Goal: Task Accomplishment & Management: Complete application form

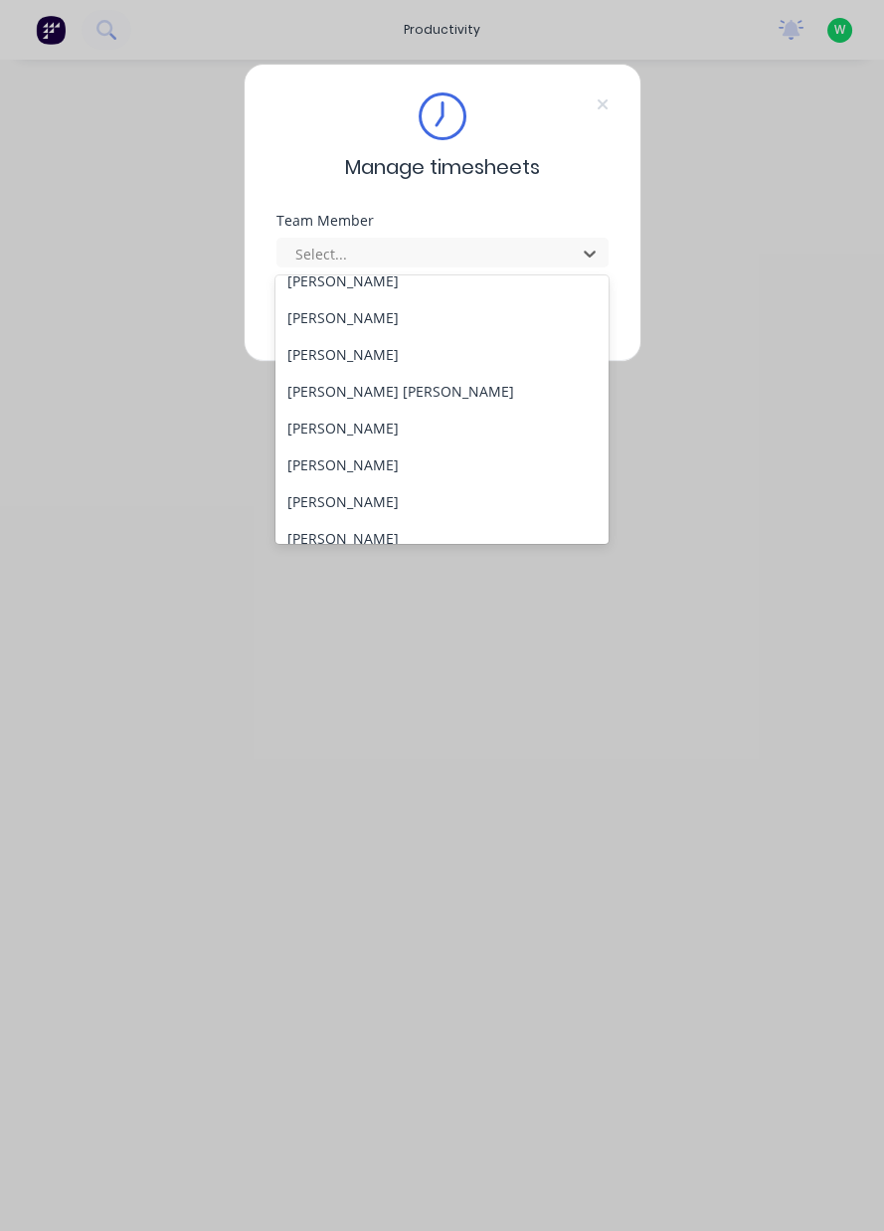
scroll to position [205, 0]
click at [299, 457] on div "[PERSON_NAME]" at bounding box center [441, 461] width 333 height 37
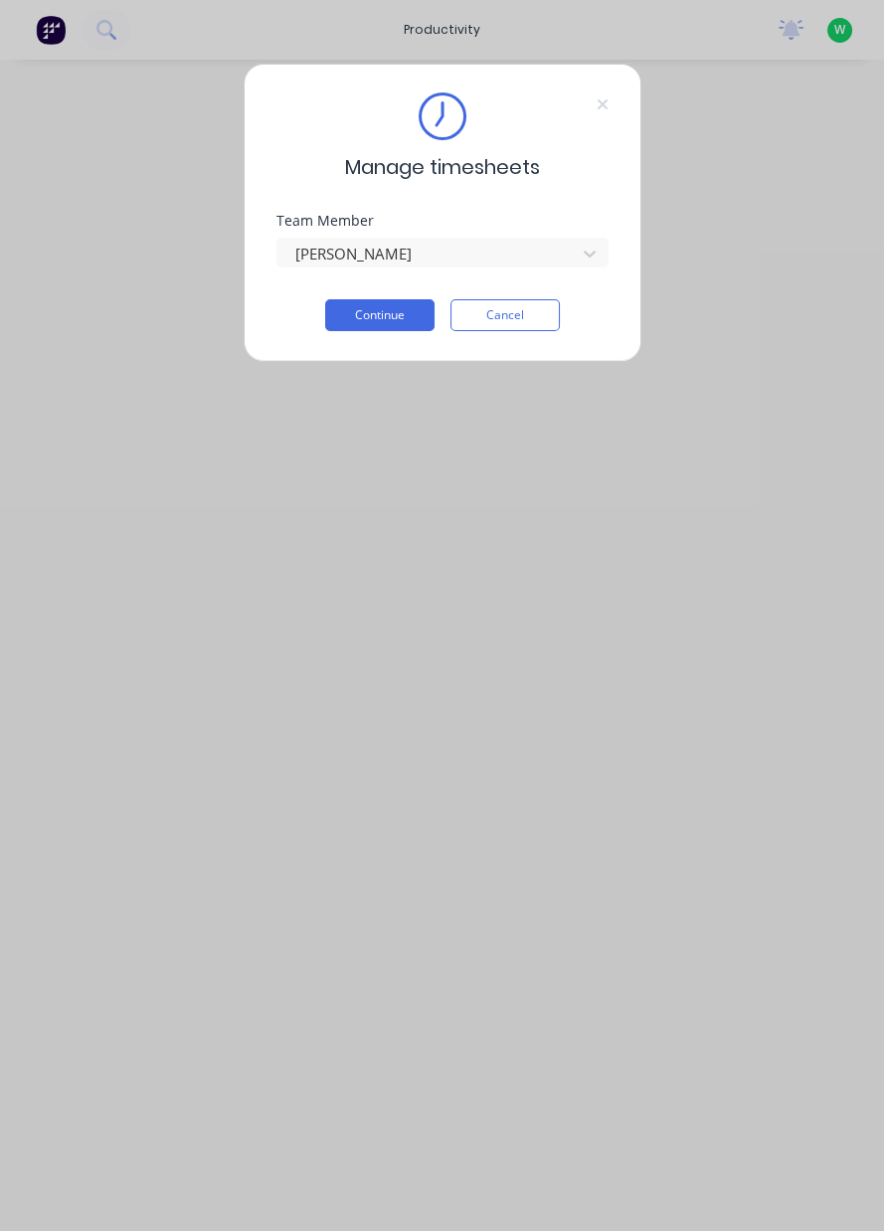
click at [333, 315] on button "Continue" at bounding box center [379, 315] width 109 height 32
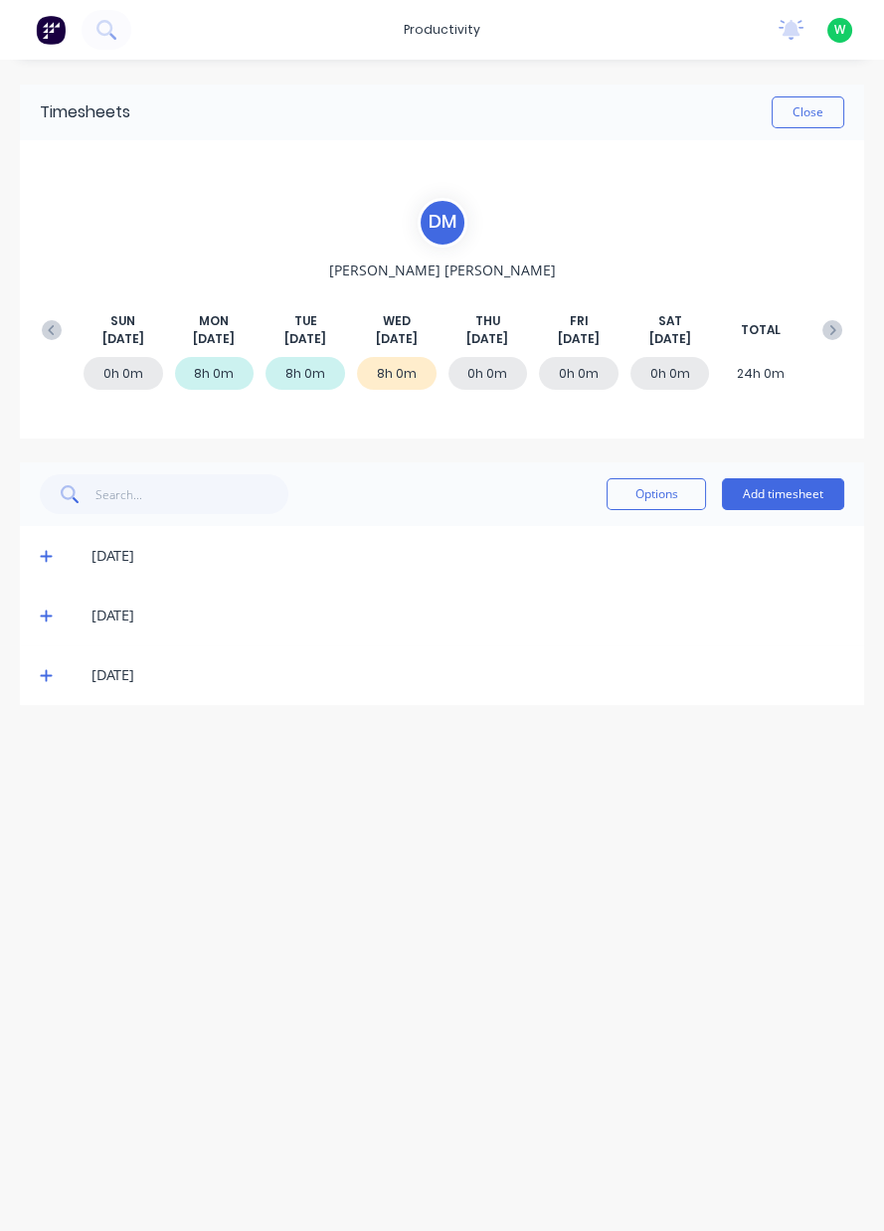
click at [45, 673] on icon at bounding box center [46, 676] width 12 height 12
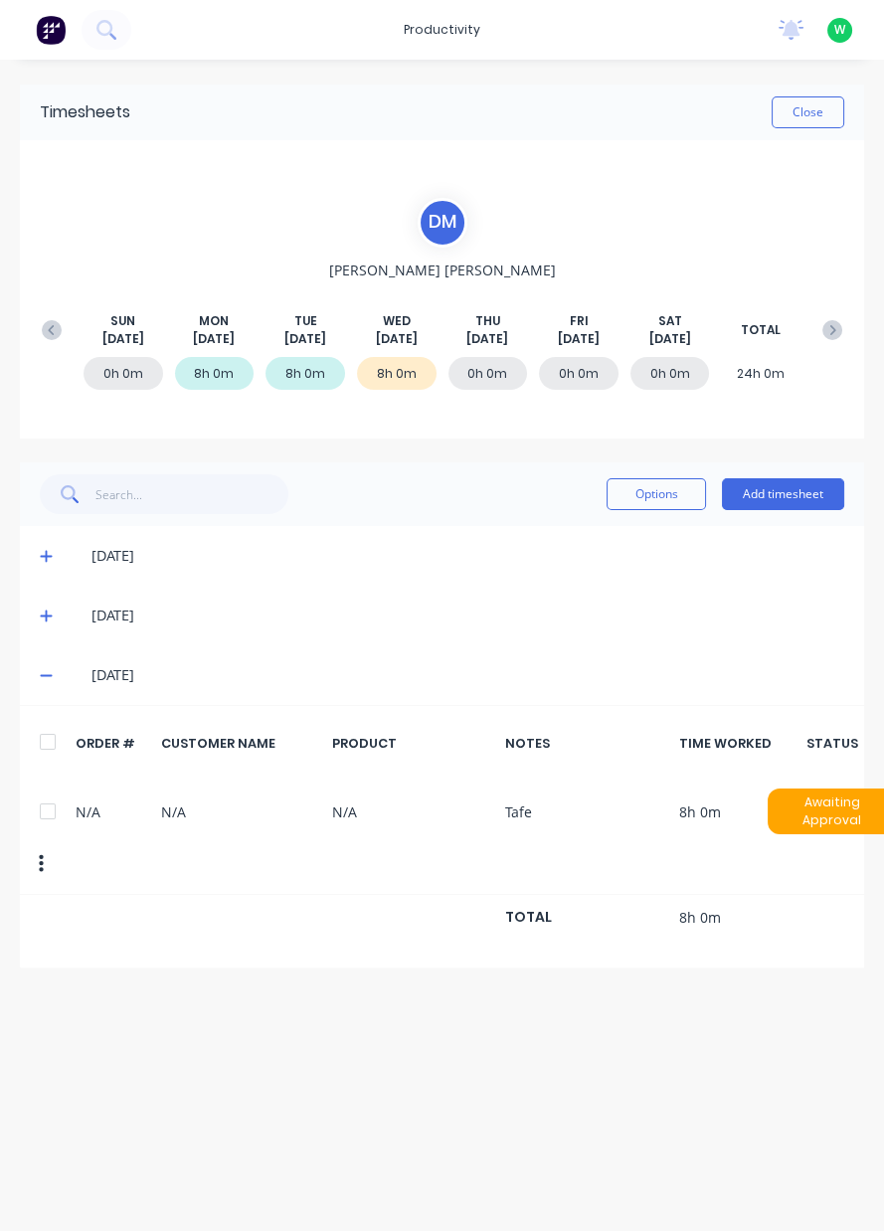
click at [43, 670] on icon at bounding box center [46, 675] width 13 height 14
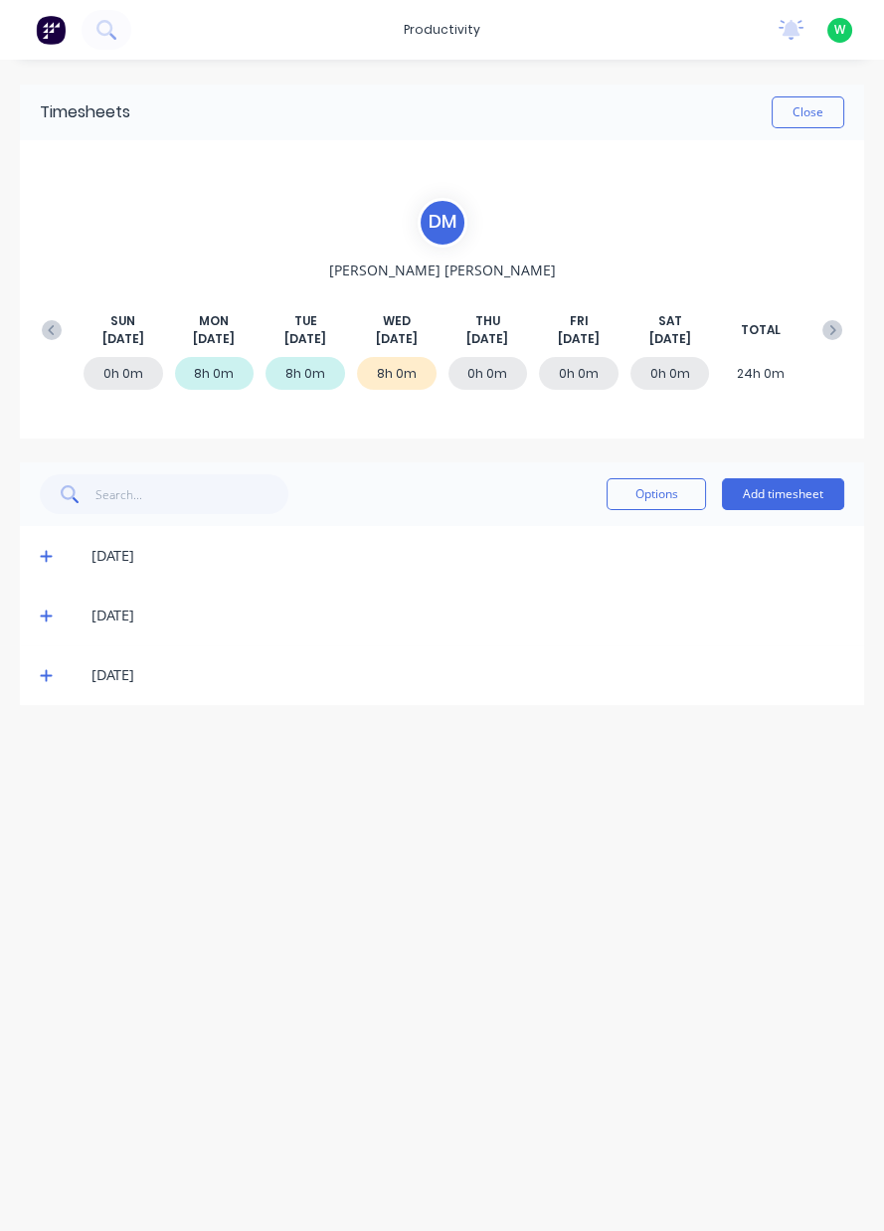
click at [764, 497] on button "Add timesheet" at bounding box center [783, 494] width 122 height 32
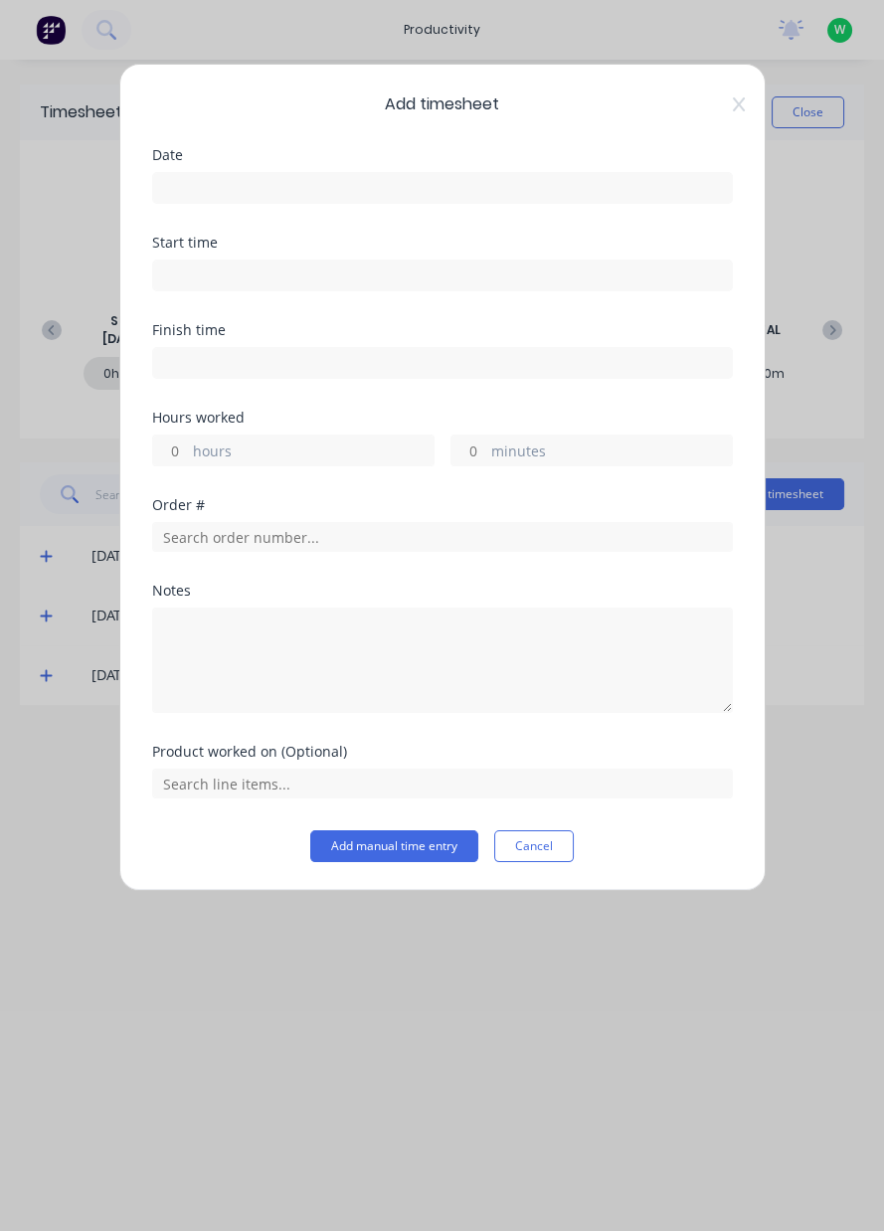
click at [303, 184] on input at bounding box center [442, 188] width 579 height 30
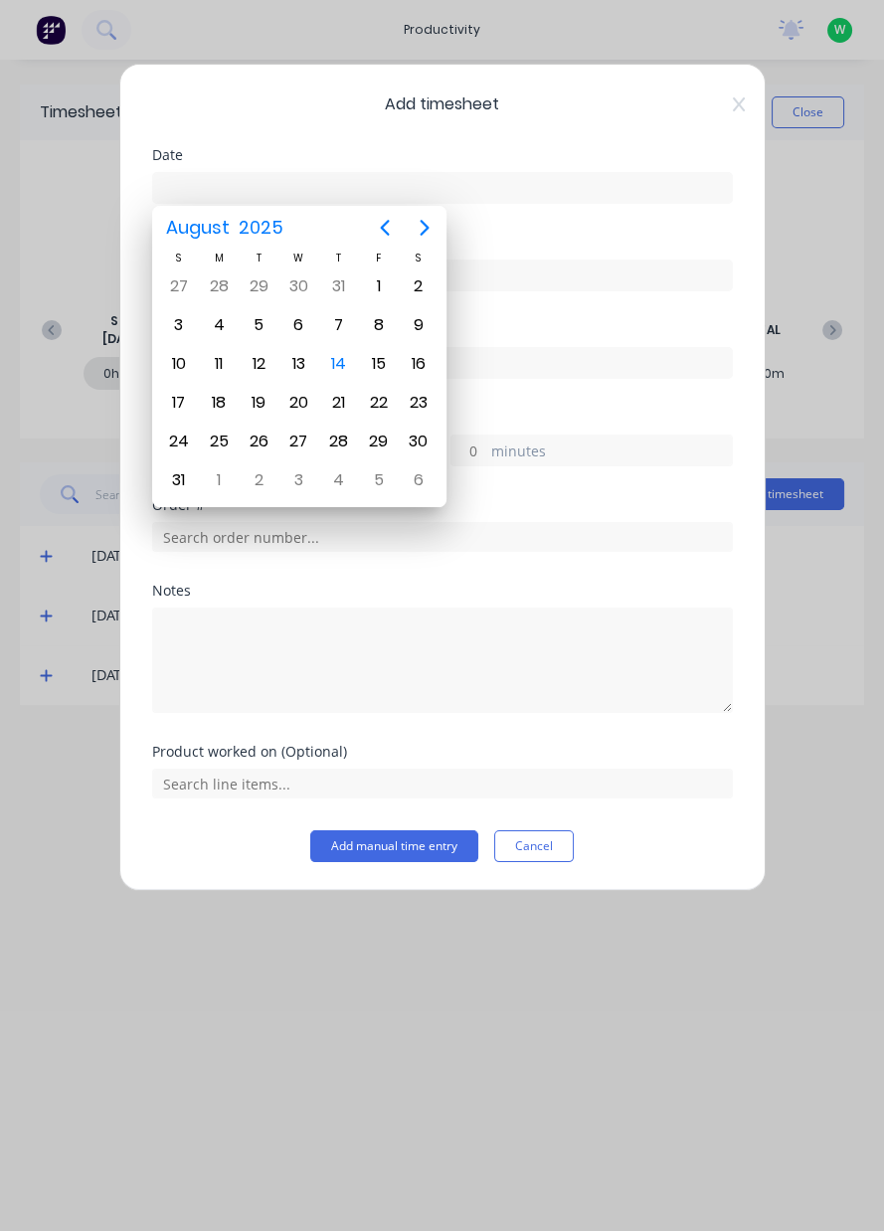
click at [352, 370] on div "14" at bounding box center [338, 364] width 40 height 38
type input "14/08/2025"
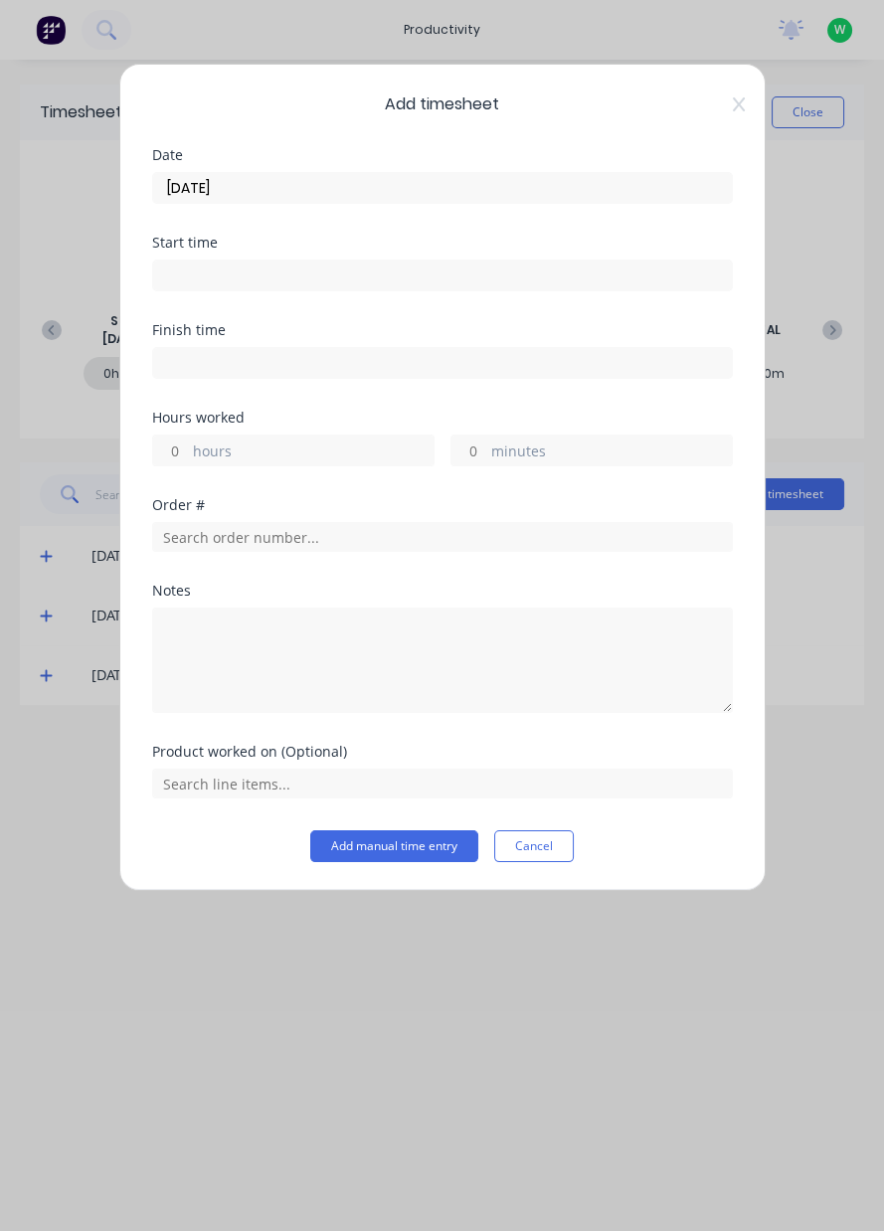
click at [253, 451] on label "hours" at bounding box center [313, 453] width 241 height 25
click at [188, 451] on input "hours" at bounding box center [170, 451] width 35 height 30
type input "8"
click at [280, 543] on input "text" at bounding box center [442, 537] width 581 height 30
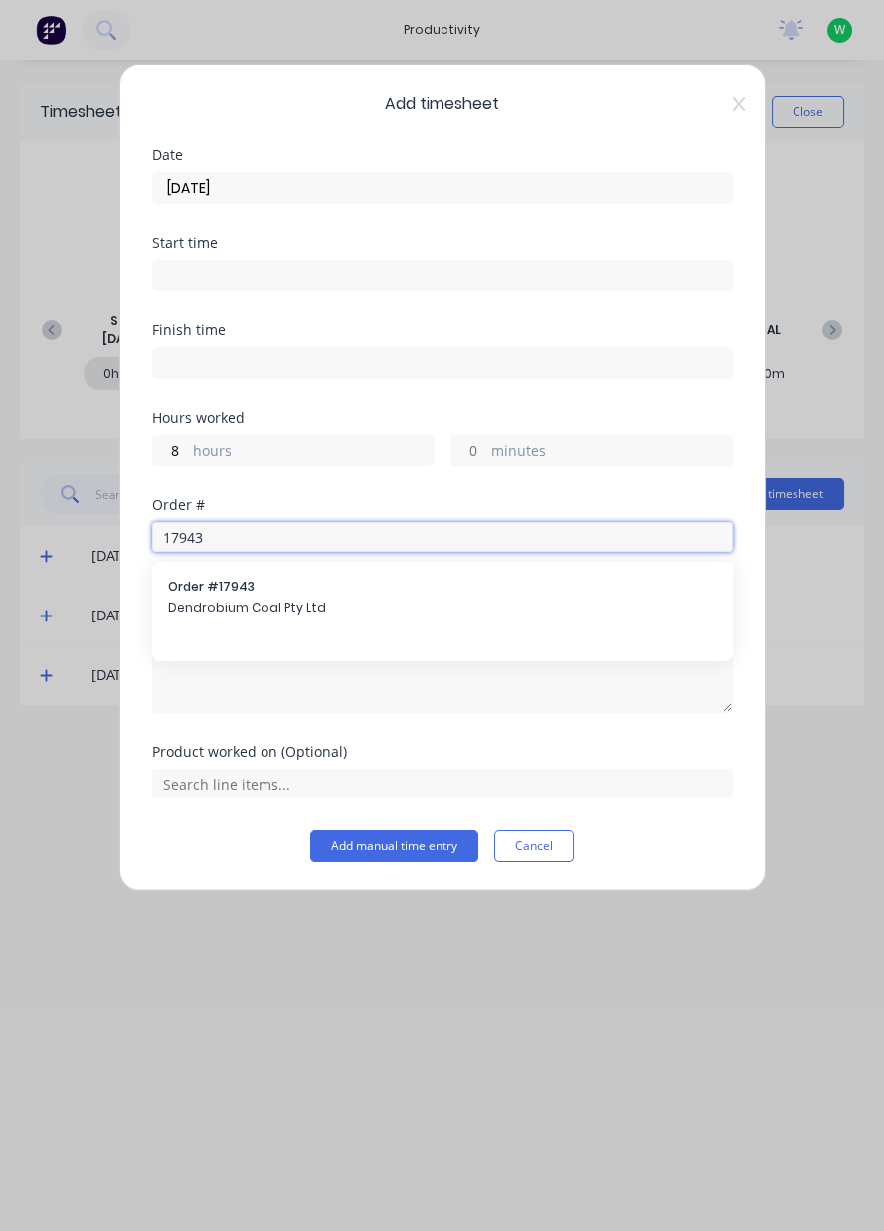
type input "17943"
click at [277, 614] on span "Dendrobium Coal Pty Ltd" at bounding box center [442, 608] width 549 height 18
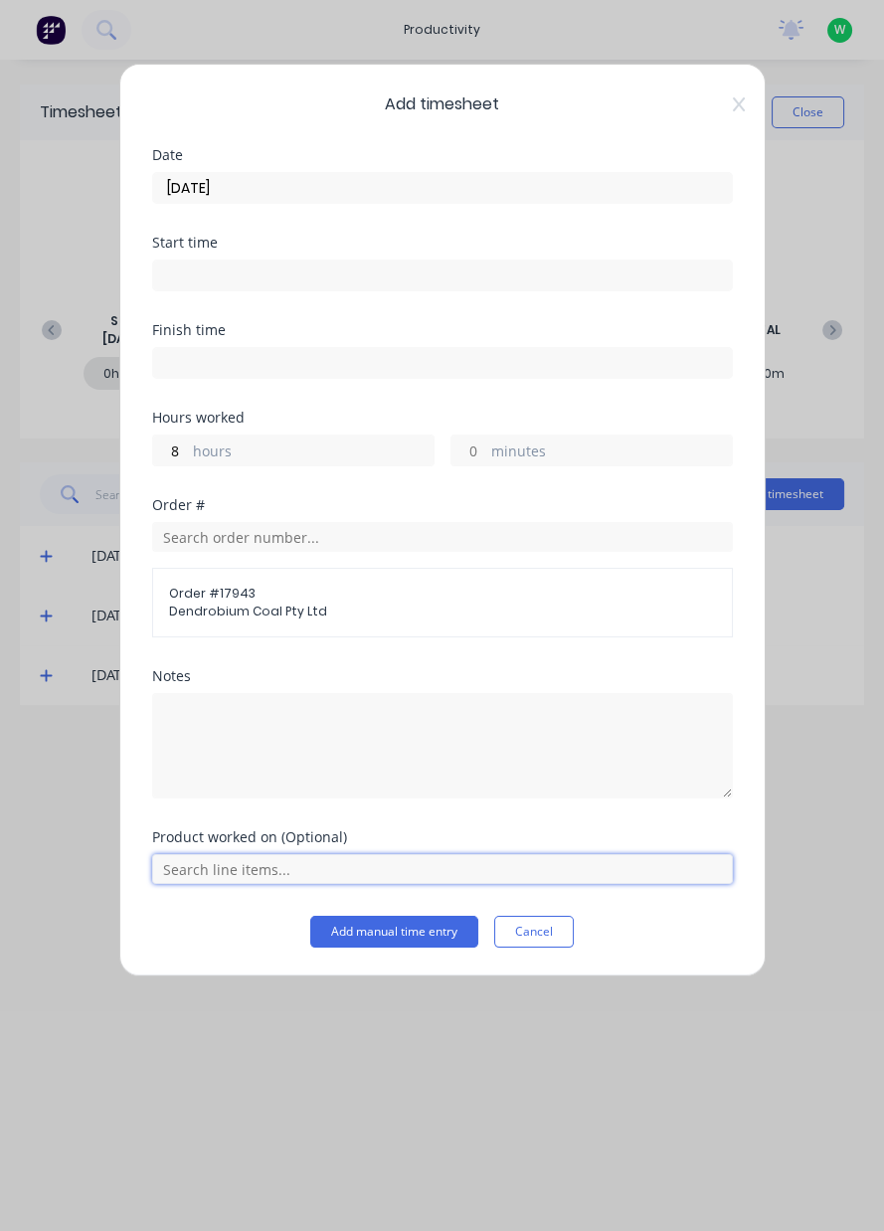
click at [190, 855] on input "text" at bounding box center [442, 869] width 581 height 30
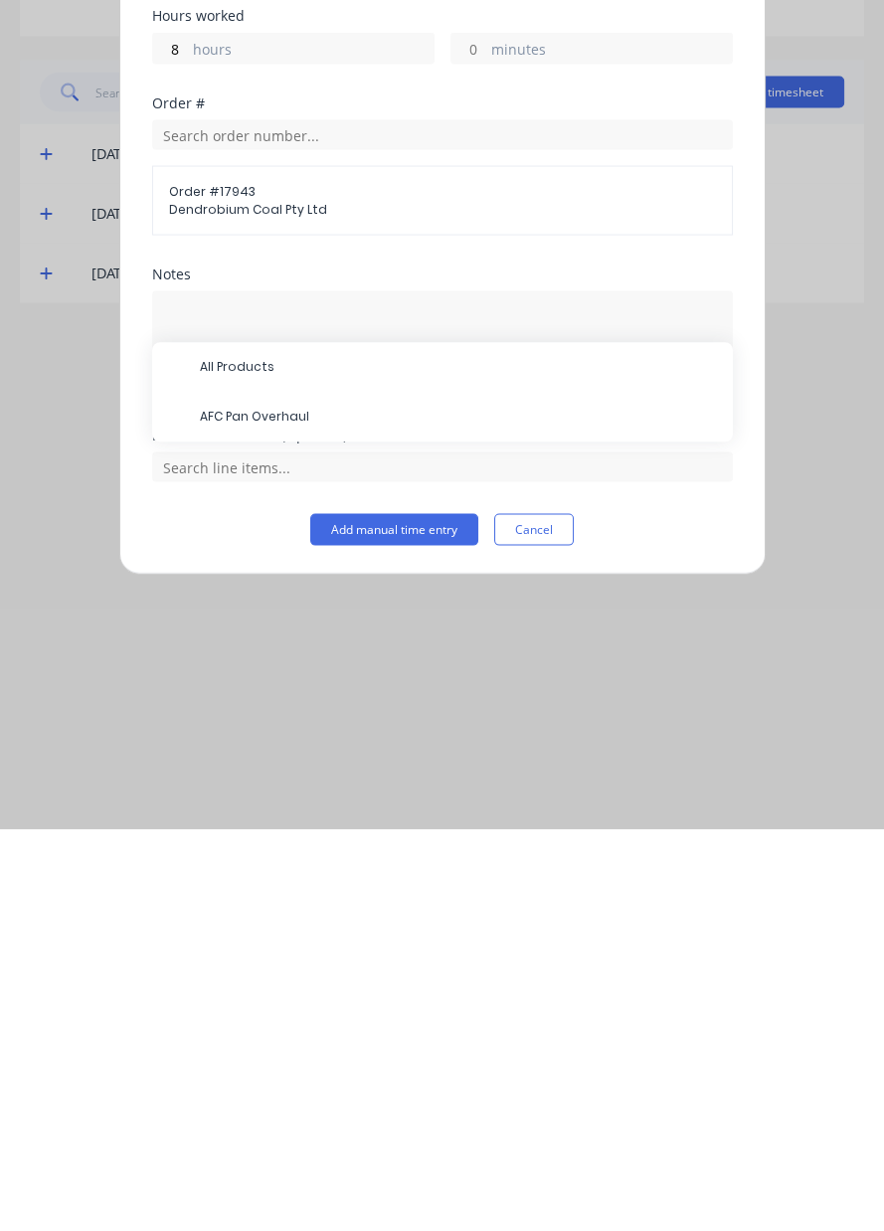
click at [253, 820] on span "AFC Pan Overhaul" at bounding box center [458, 819] width 517 height 18
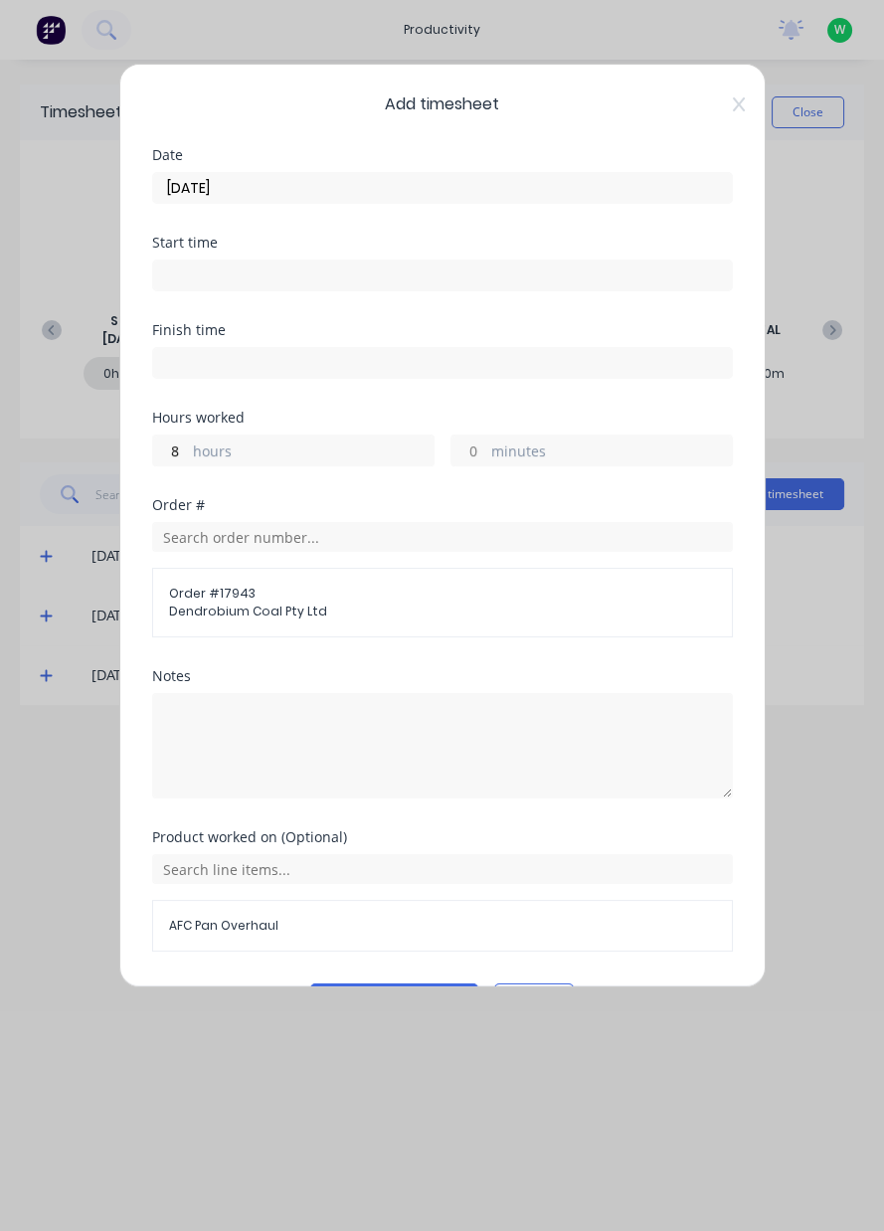
scroll to position [53, 0]
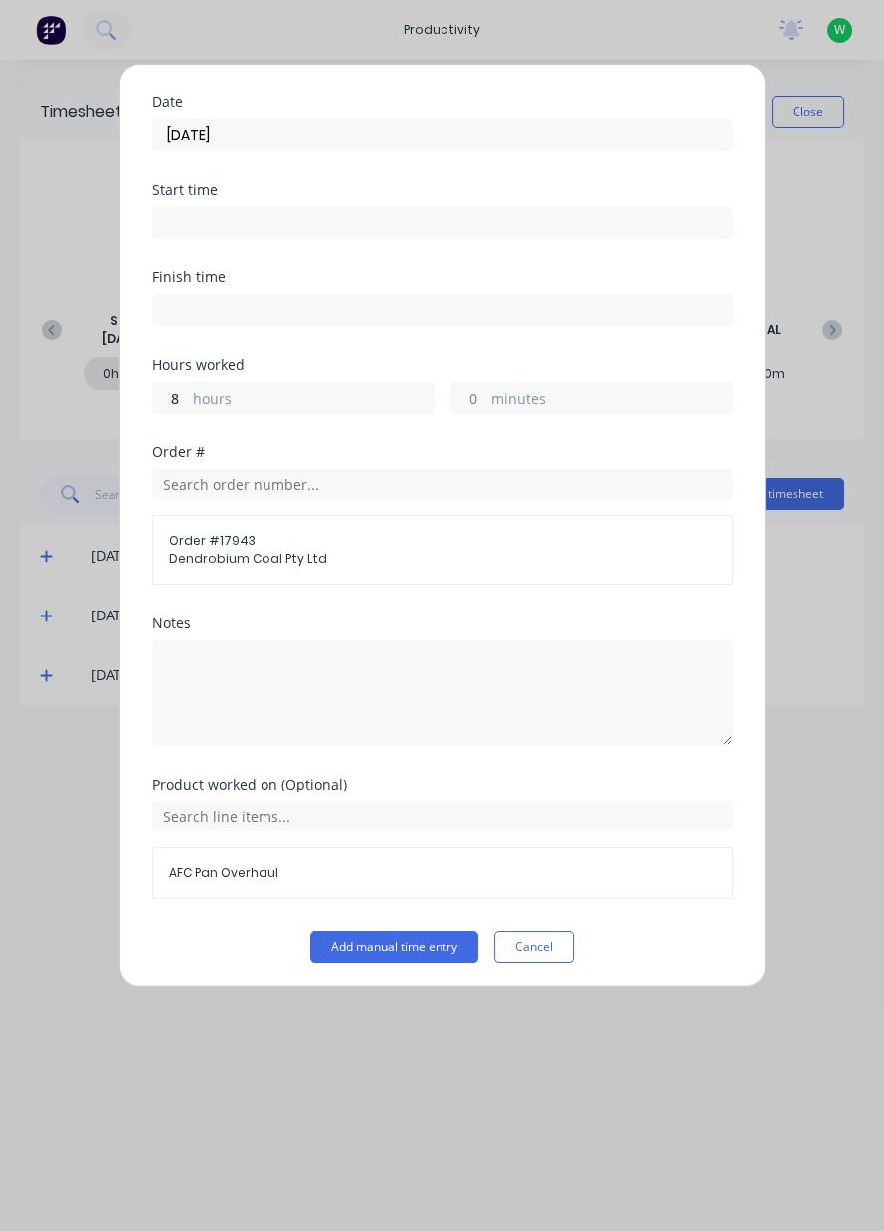
click at [332, 940] on button "Add manual time entry" at bounding box center [394, 947] width 168 height 32
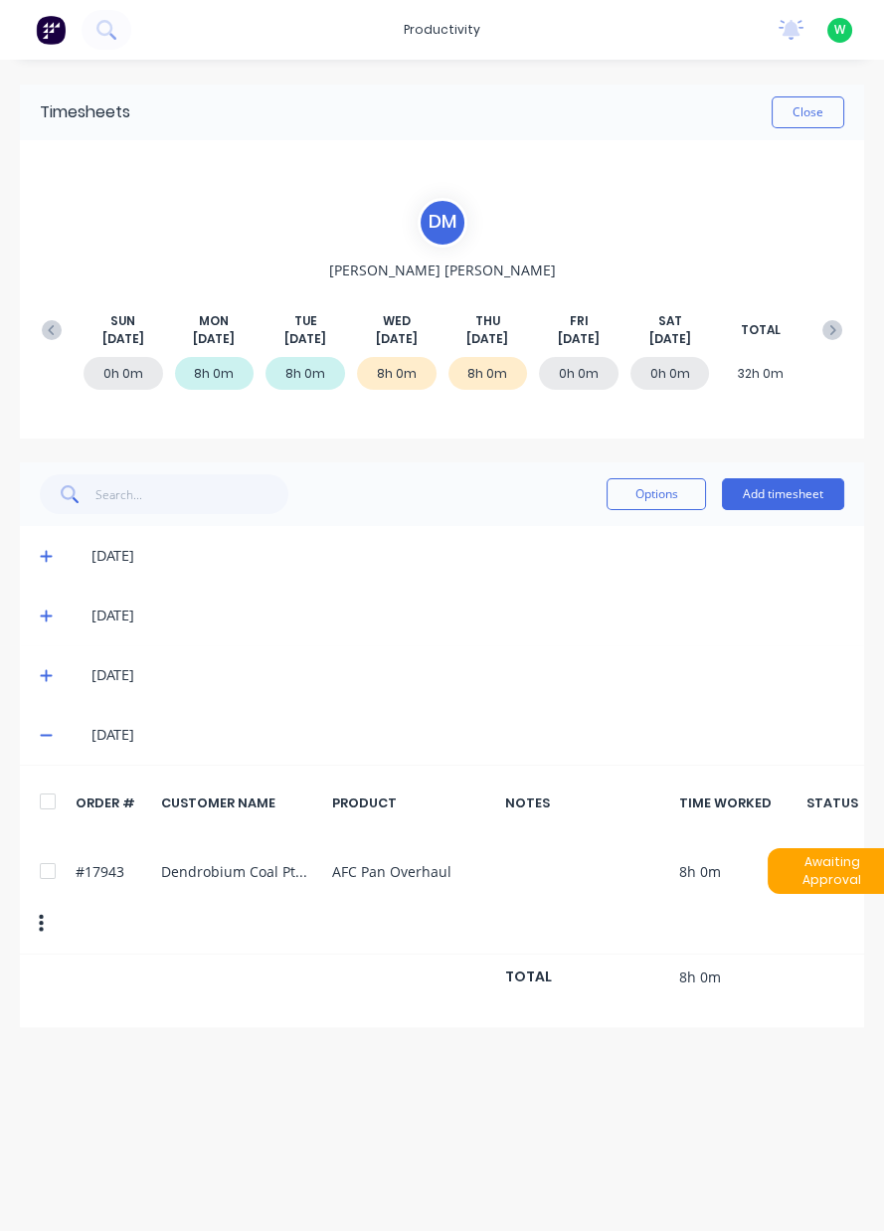
click at [806, 114] on button "Close" at bounding box center [808, 112] width 73 height 32
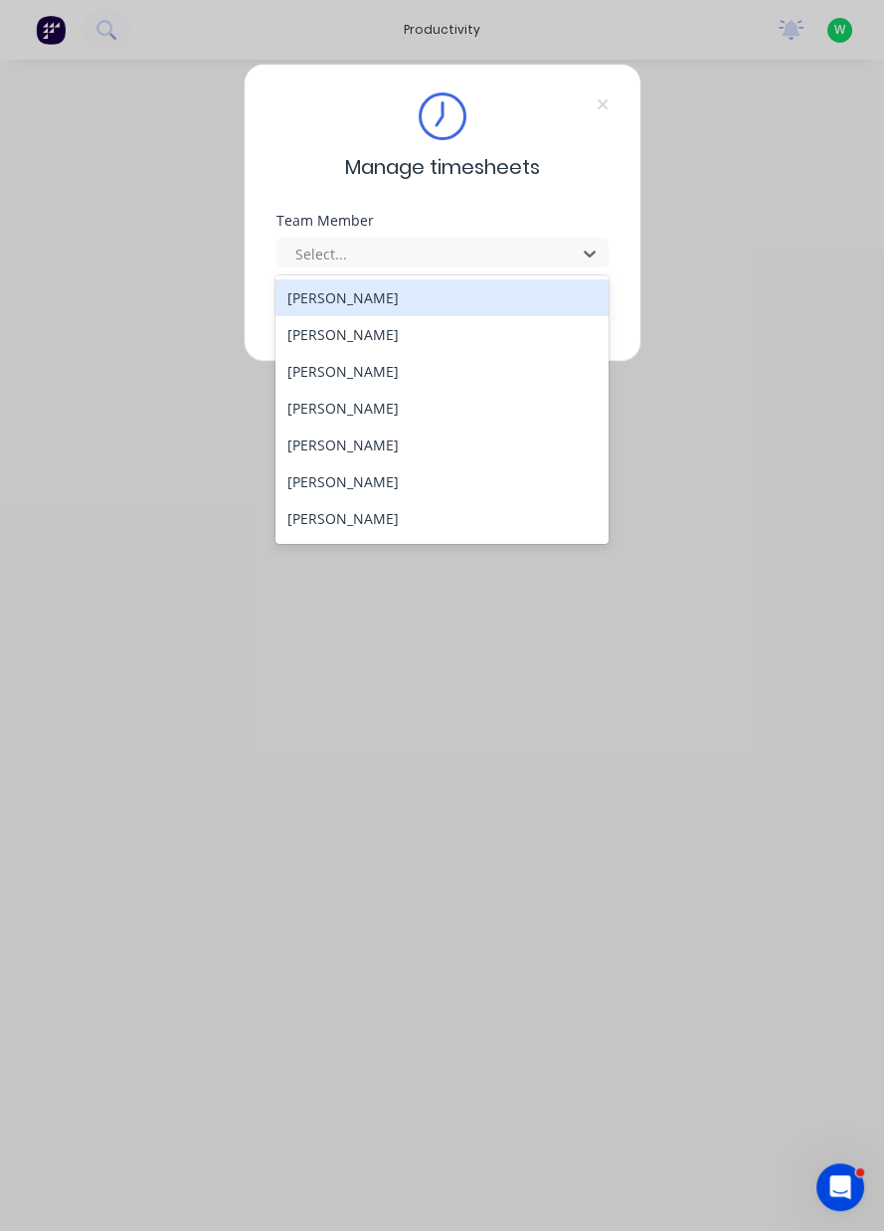
click at [342, 369] on div "[PERSON_NAME]" at bounding box center [441, 371] width 333 height 37
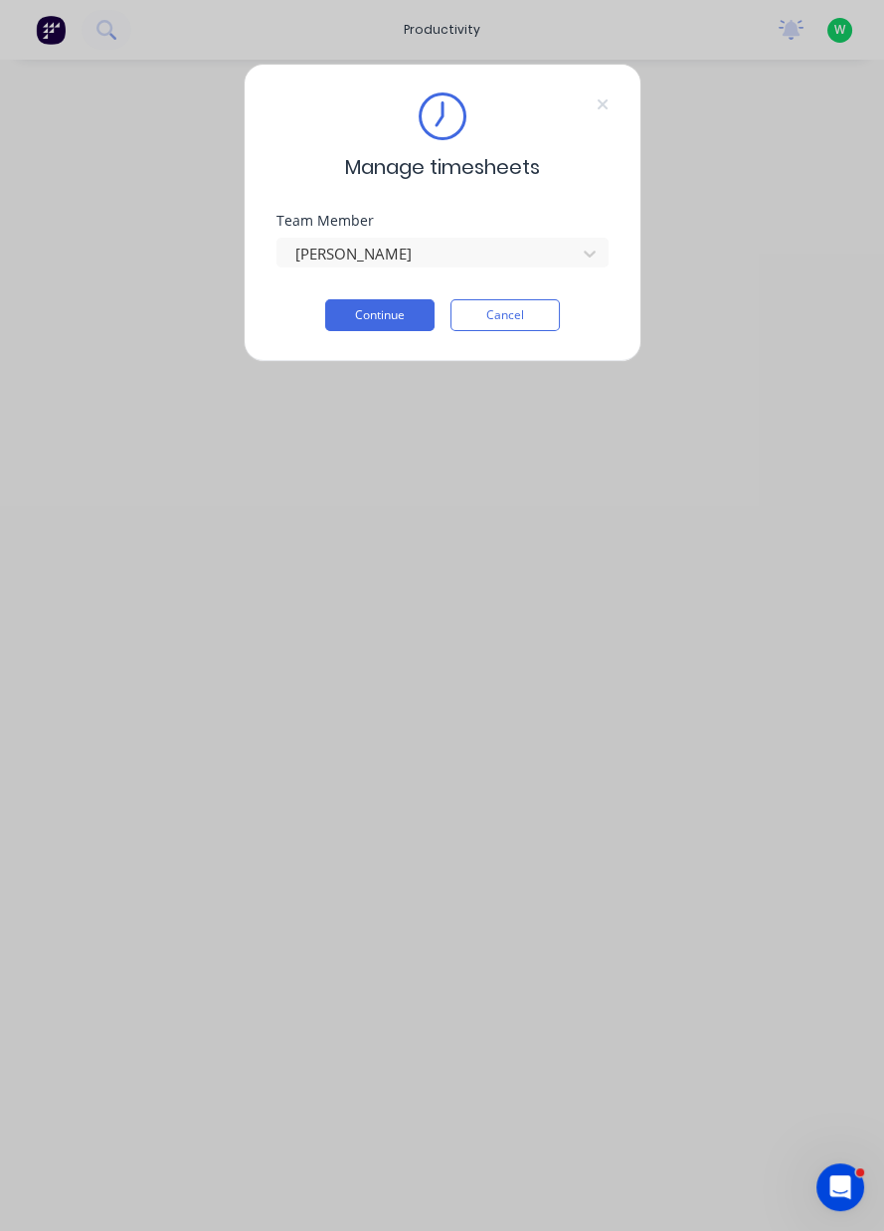
click at [384, 306] on button "Continue" at bounding box center [379, 315] width 109 height 32
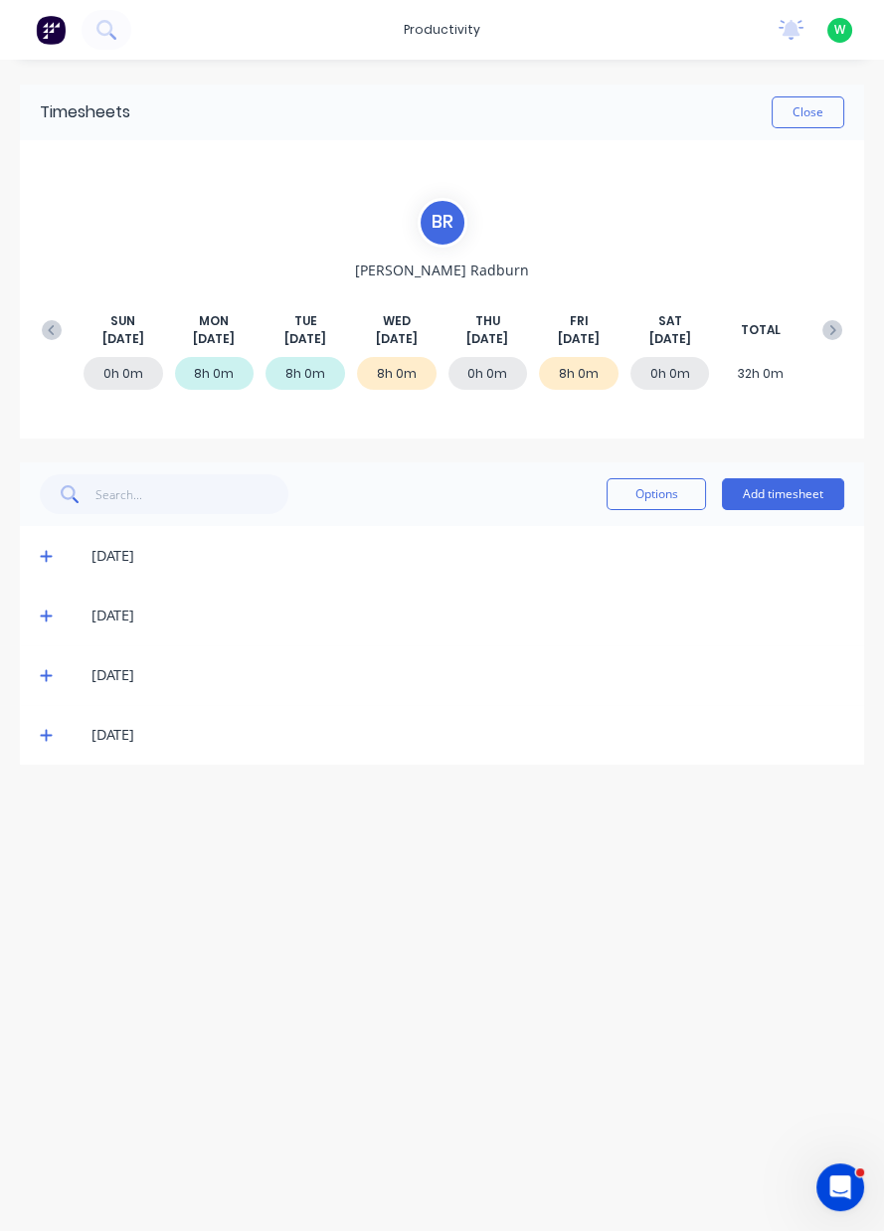
click at [797, 497] on button "Add timesheet" at bounding box center [783, 494] width 122 height 32
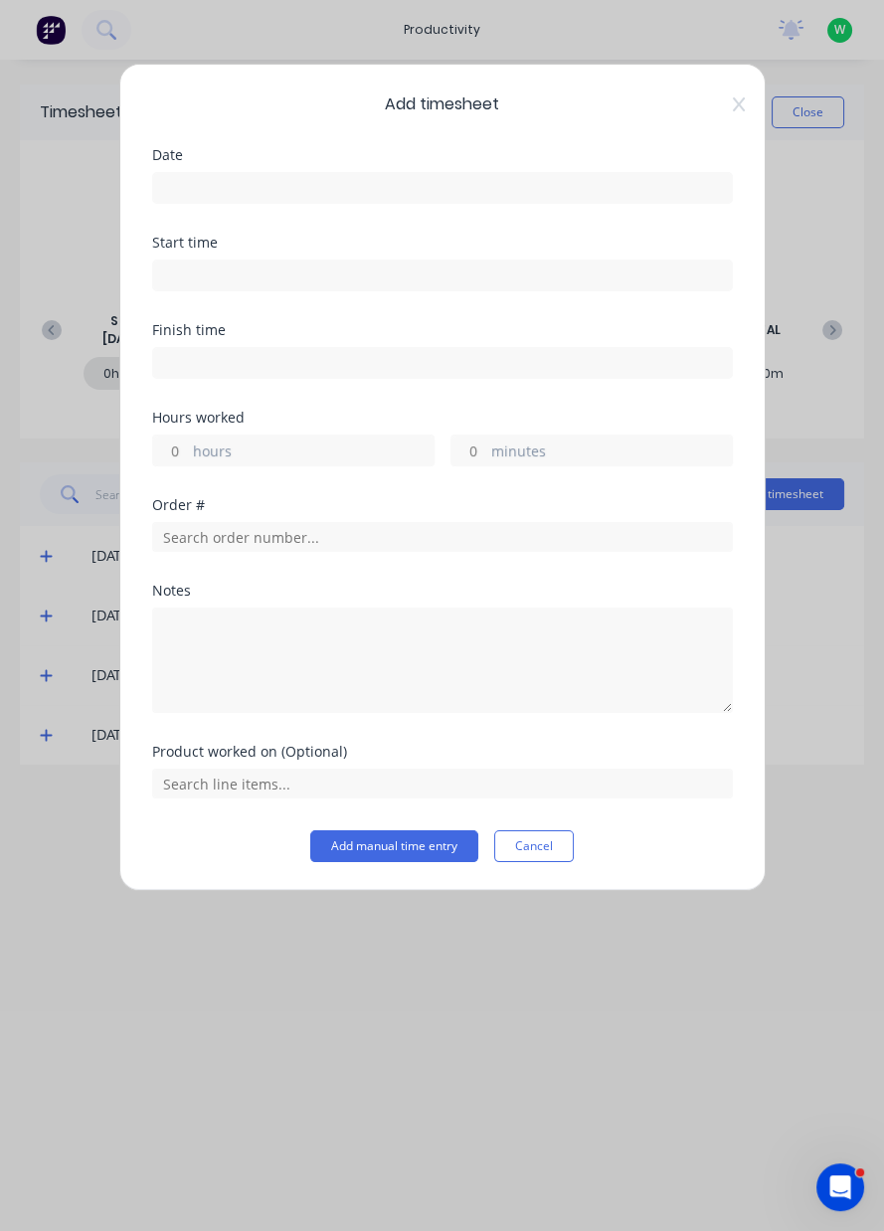
click at [221, 177] on input at bounding box center [442, 188] width 579 height 30
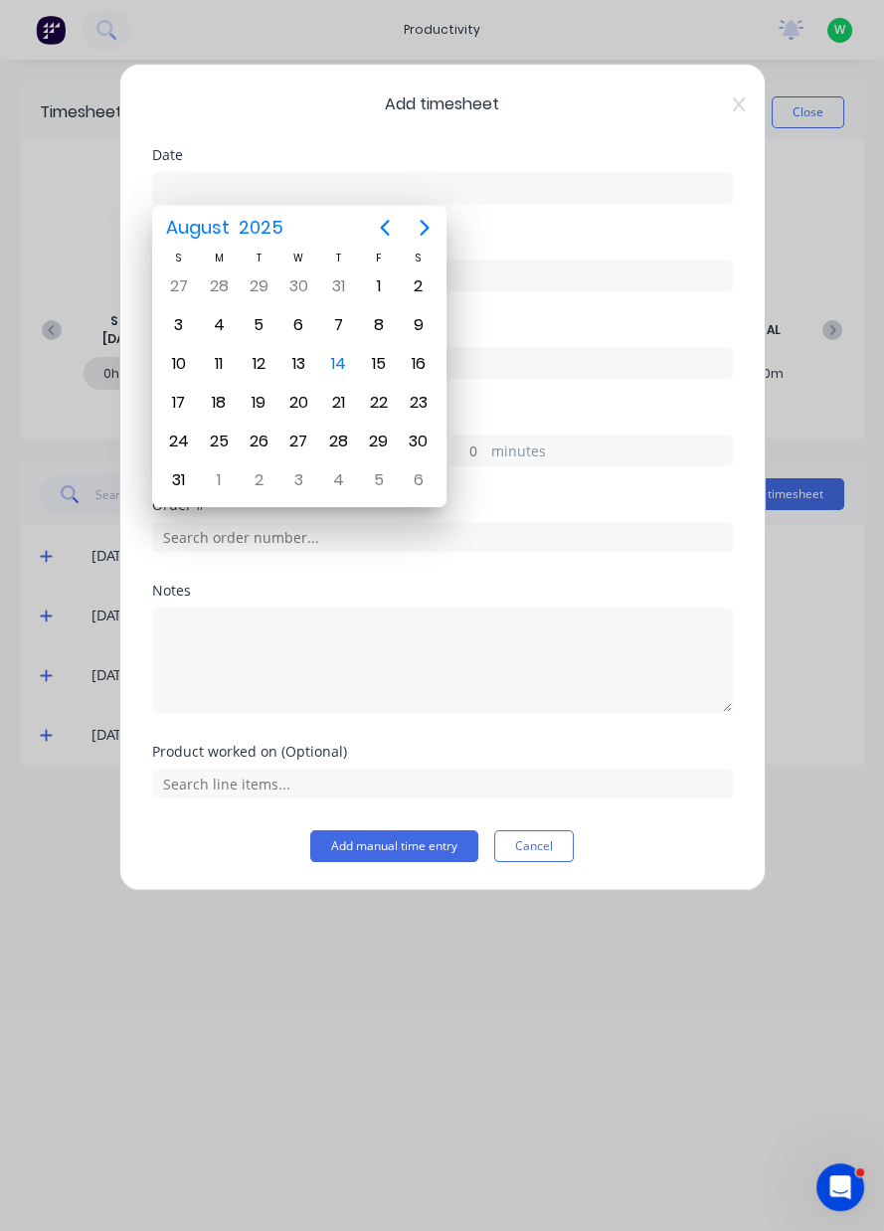
click at [342, 363] on div "14" at bounding box center [339, 364] width 30 height 30
type input "14/08/2025"
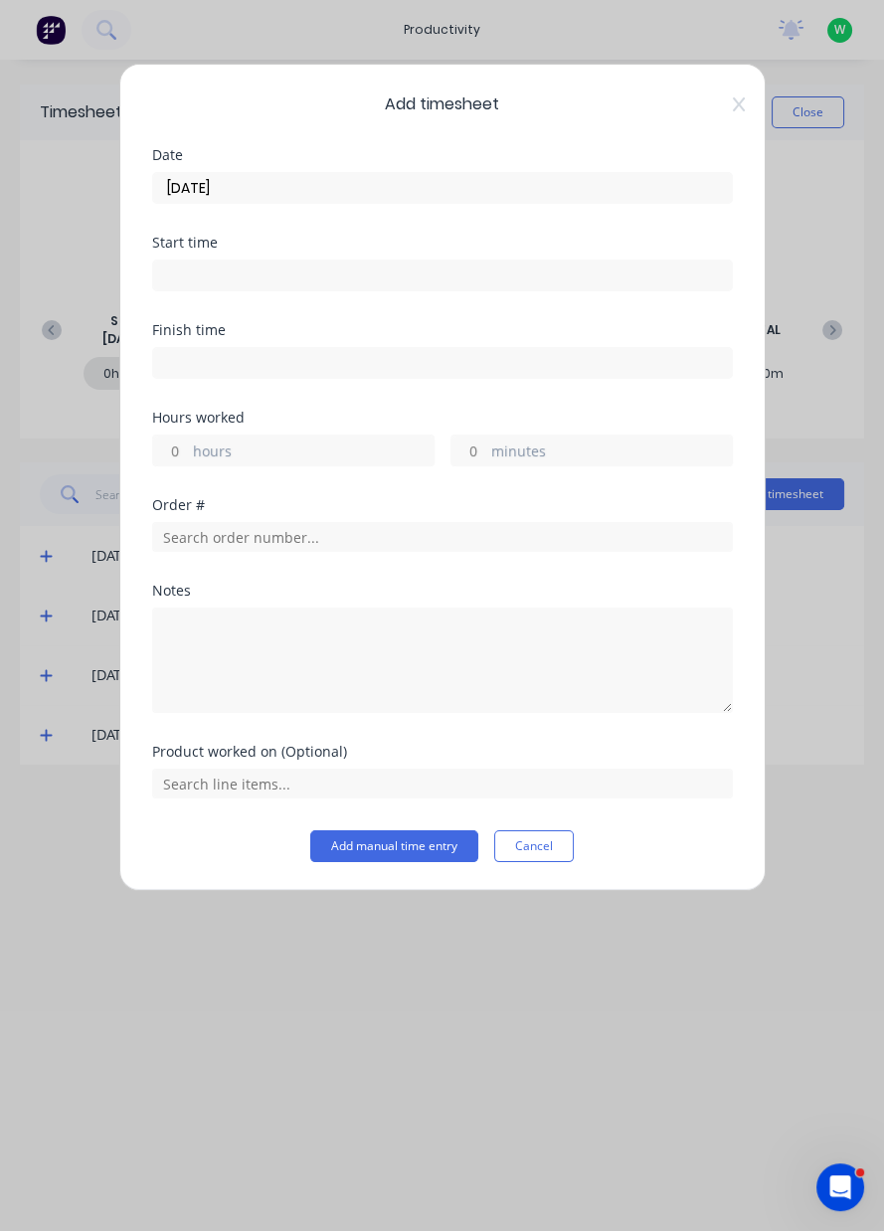
click at [177, 444] on input "hours" at bounding box center [170, 451] width 35 height 30
type input "6"
click at [494, 448] on label "minutes" at bounding box center [611, 453] width 241 height 25
click at [486, 448] on input "minutes" at bounding box center [468, 451] width 35 height 30
click at [468, 451] on input "minutes" at bounding box center [468, 451] width 35 height 30
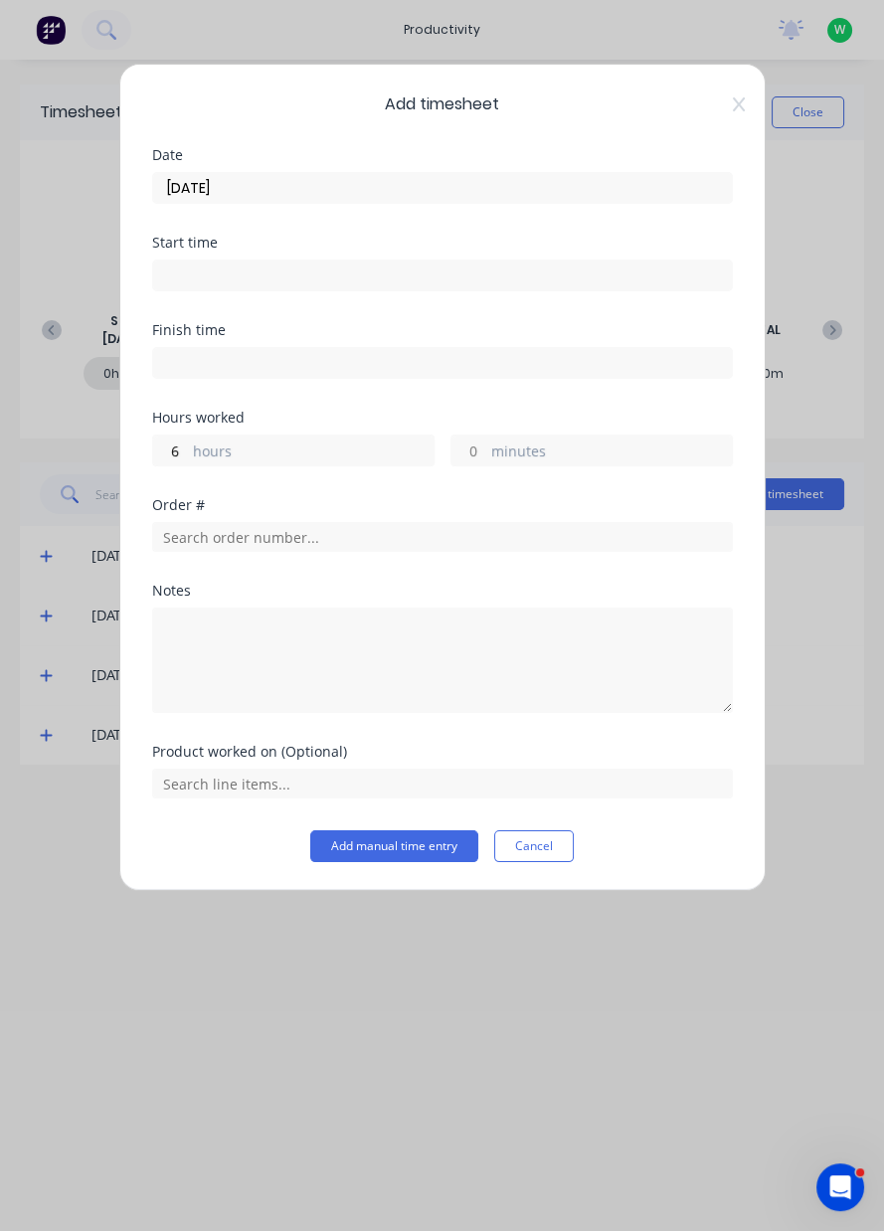
type input "30"
click at [237, 531] on input "text" at bounding box center [442, 537] width 581 height 30
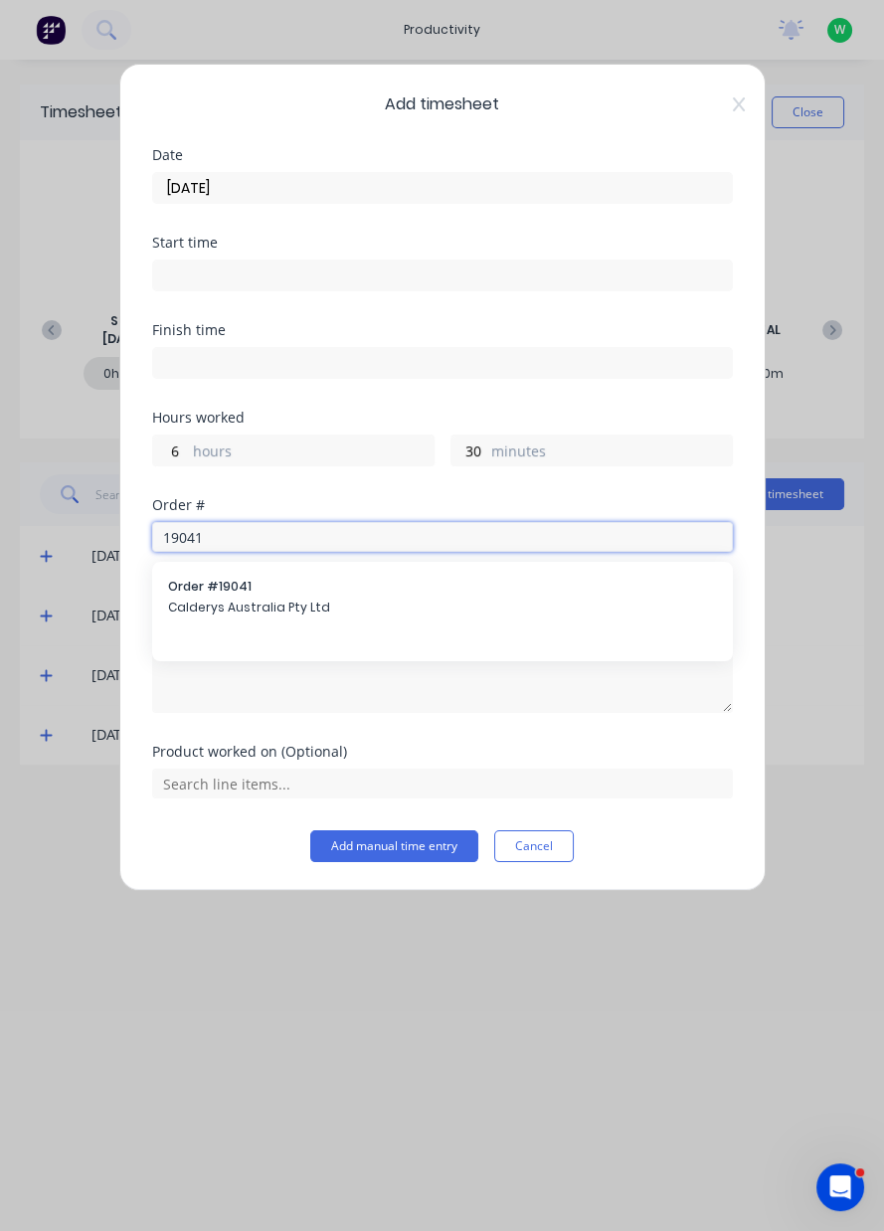
type input "19041"
click at [238, 606] on span "Calderys Australia Pty Ltd" at bounding box center [442, 608] width 549 height 18
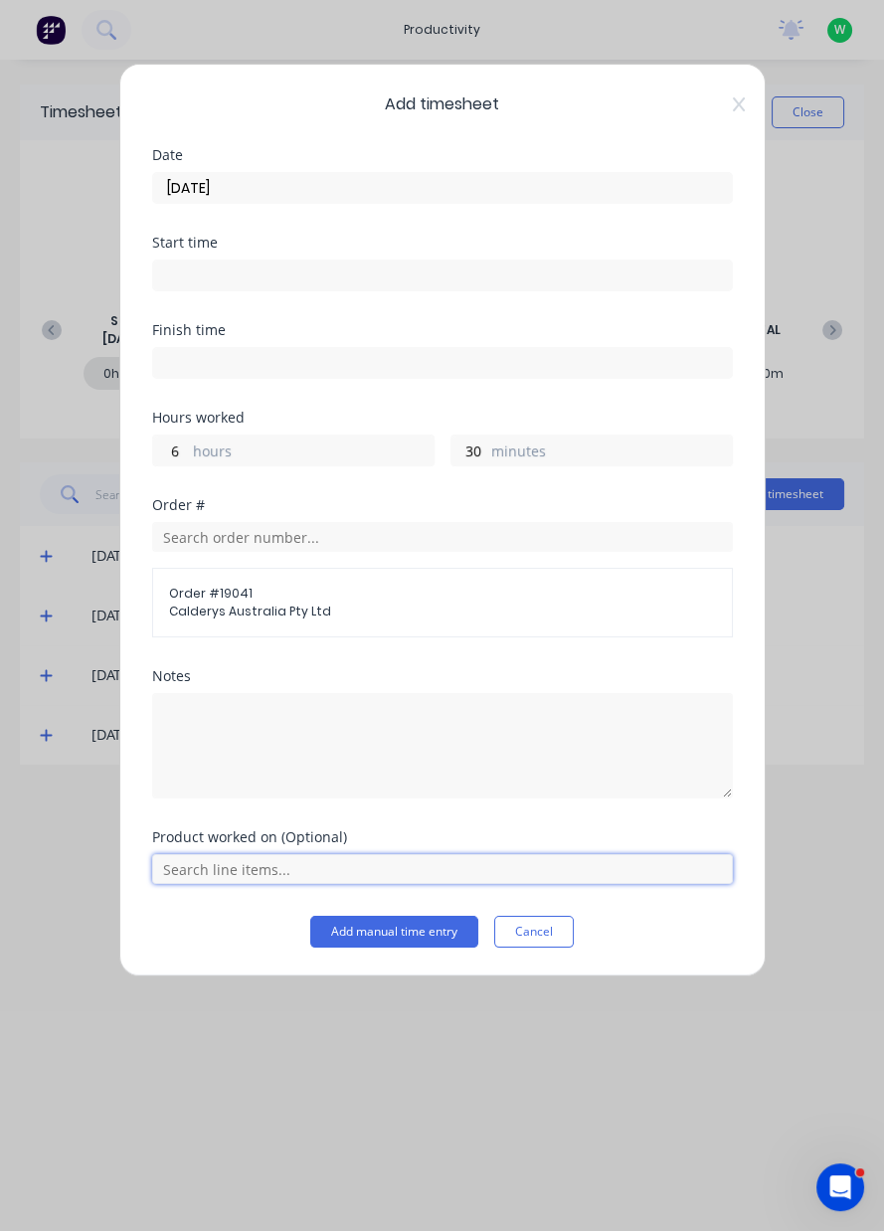
click at [247, 862] on input "text" at bounding box center [442, 869] width 581 height 30
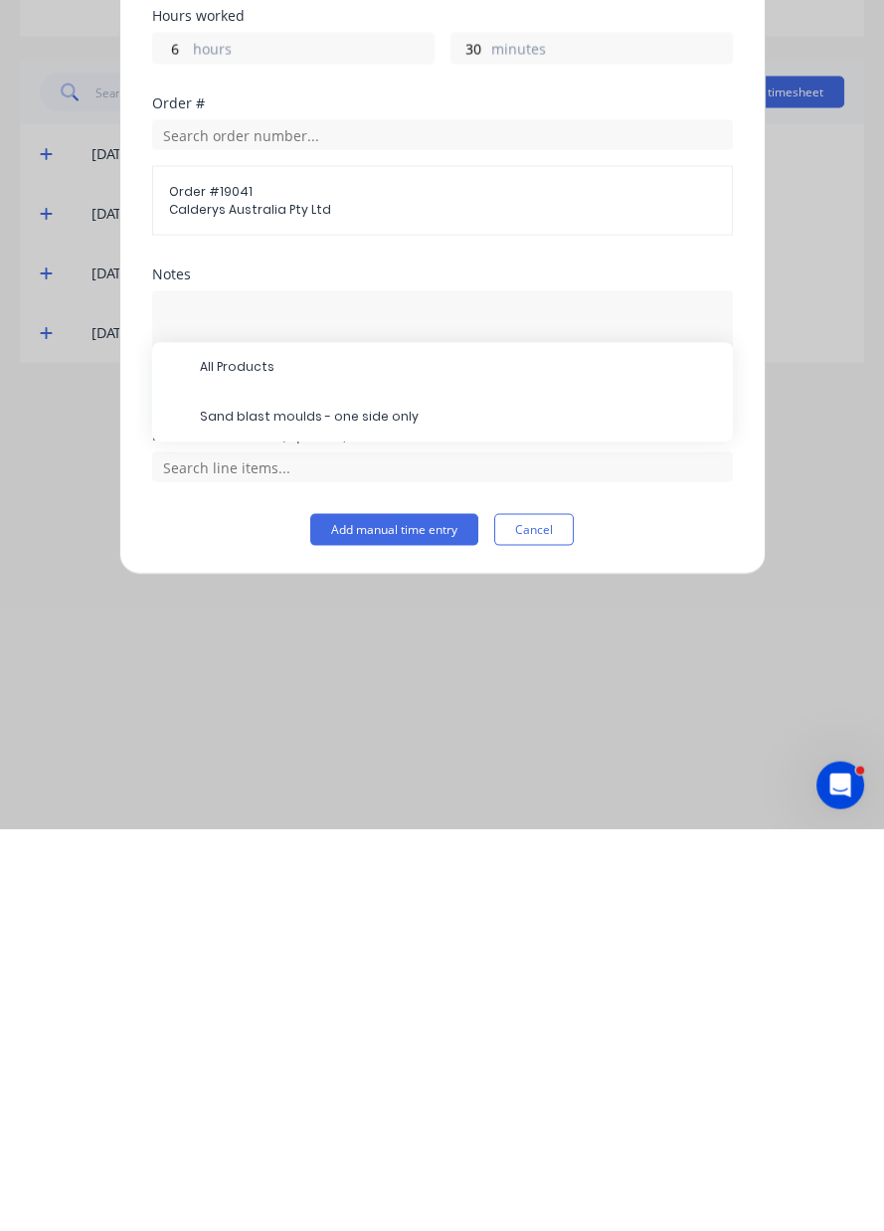
click at [294, 813] on span "Sand blast moulds - one side only" at bounding box center [458, 819] width 517 height 18
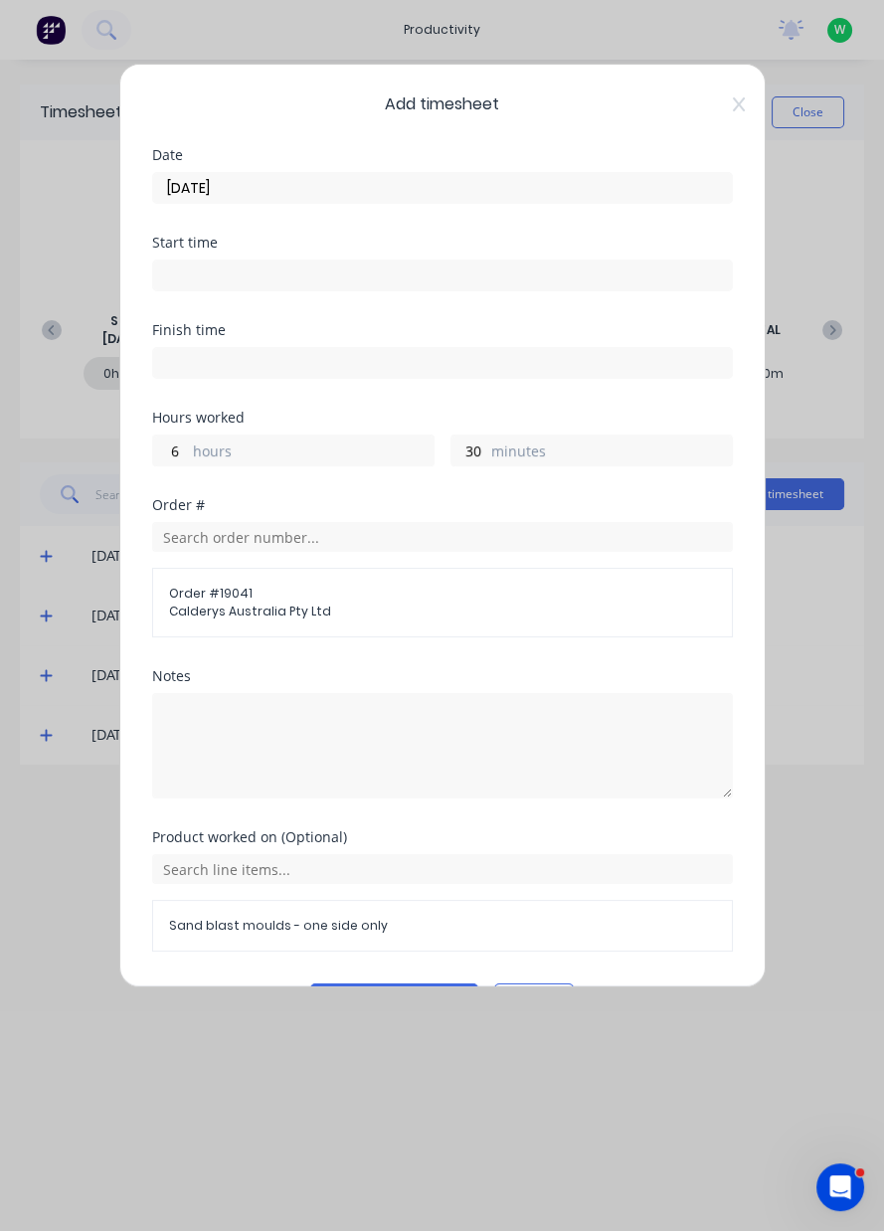
scroll to position [53, 0]
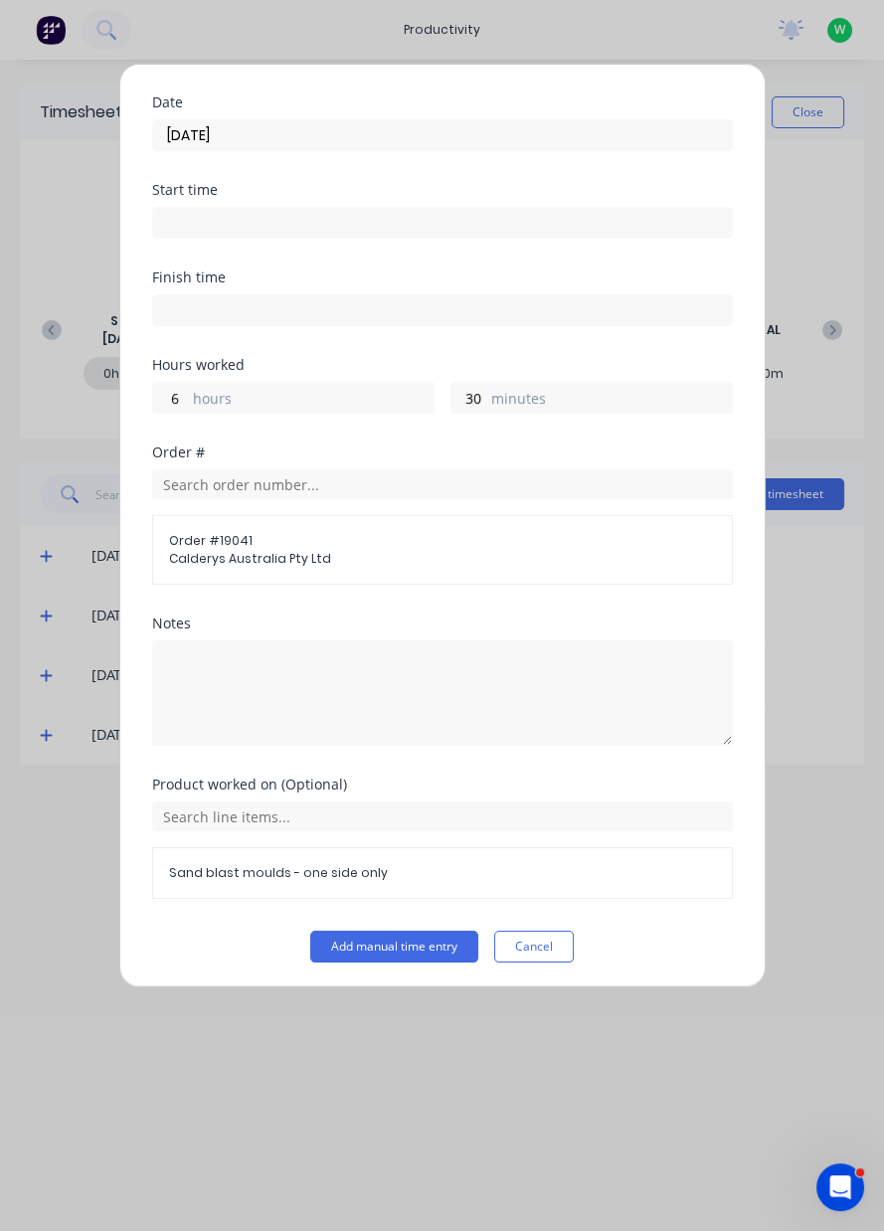
click at [409, 940] on button "Add manual time entry" at bounding box center [394, 947] width 168 height 32
